Goal: Information Seeking & Learning: Learn about a topic

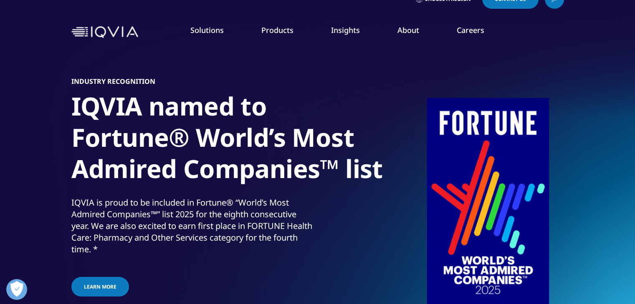
scroll to position [17, 0]
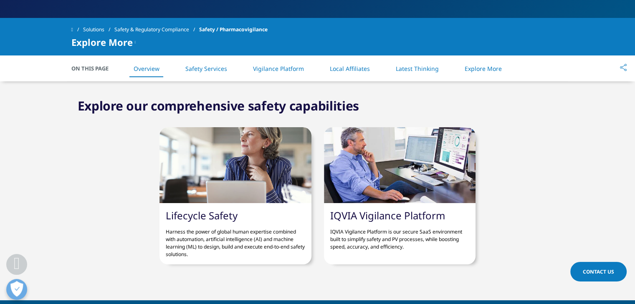
scroll to position [284, 0]
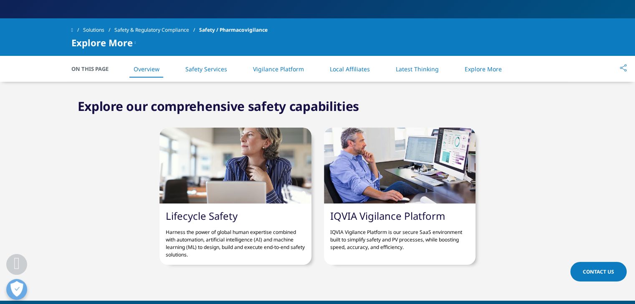
click at [200, 210] on link "Lifecycle Safety" at bounding box center [202, 216] width 72 height 14
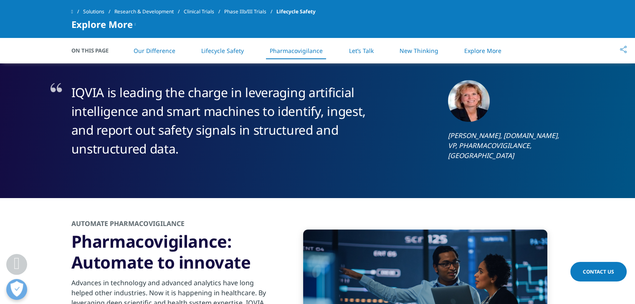
scroll to position [786, 0]
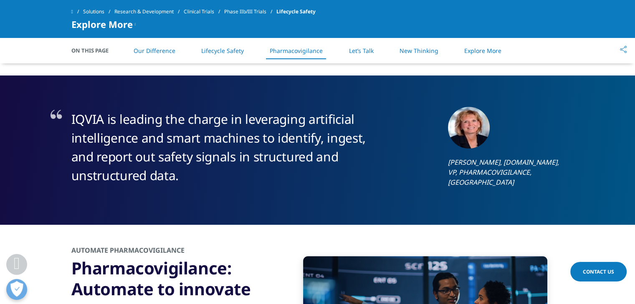
click at [203, 15] on link "Clinical Trials" at bounding box center [204, 11] width 40 height 15
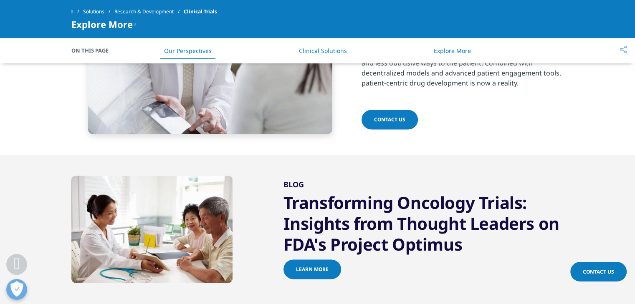
scroll to position [1273, 0]
